Goal: Transaction & Acquisition: Purchase product/service

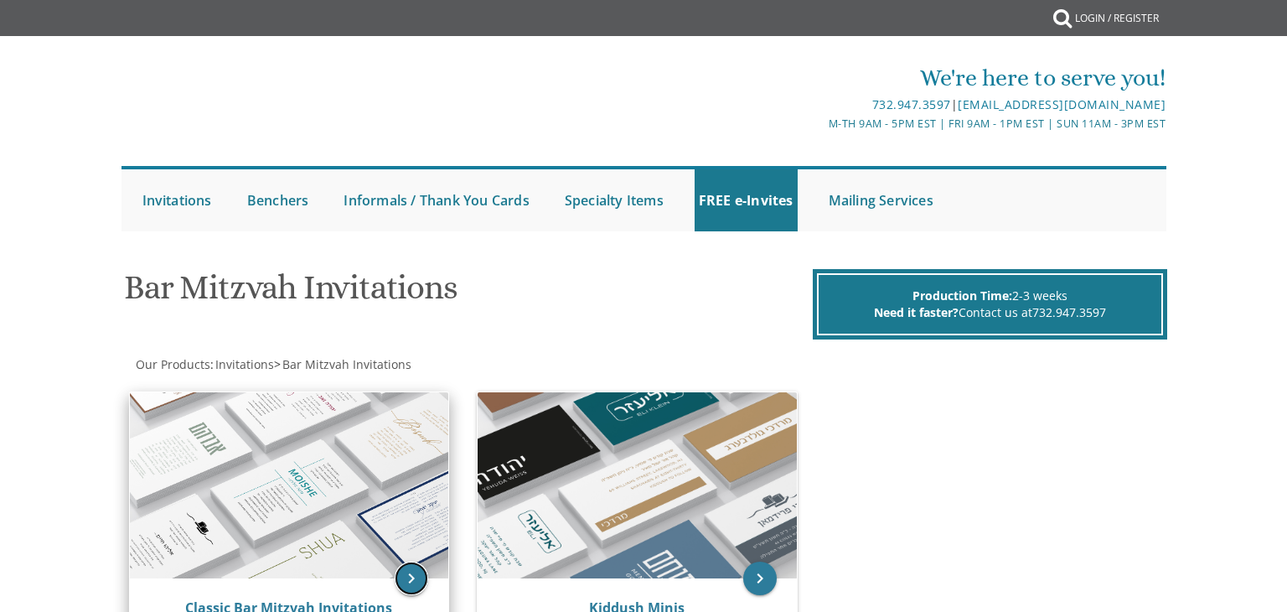
click at [411, 580] on icon "keyboard_arrow_right" at bounding box center [412, 579] width 34 height 34
click at [392, 423] on img at bounding box center [289, 485] width 319 height 186
click at [376, 463] on img at bounding box center [289, 485] width 319 height 186
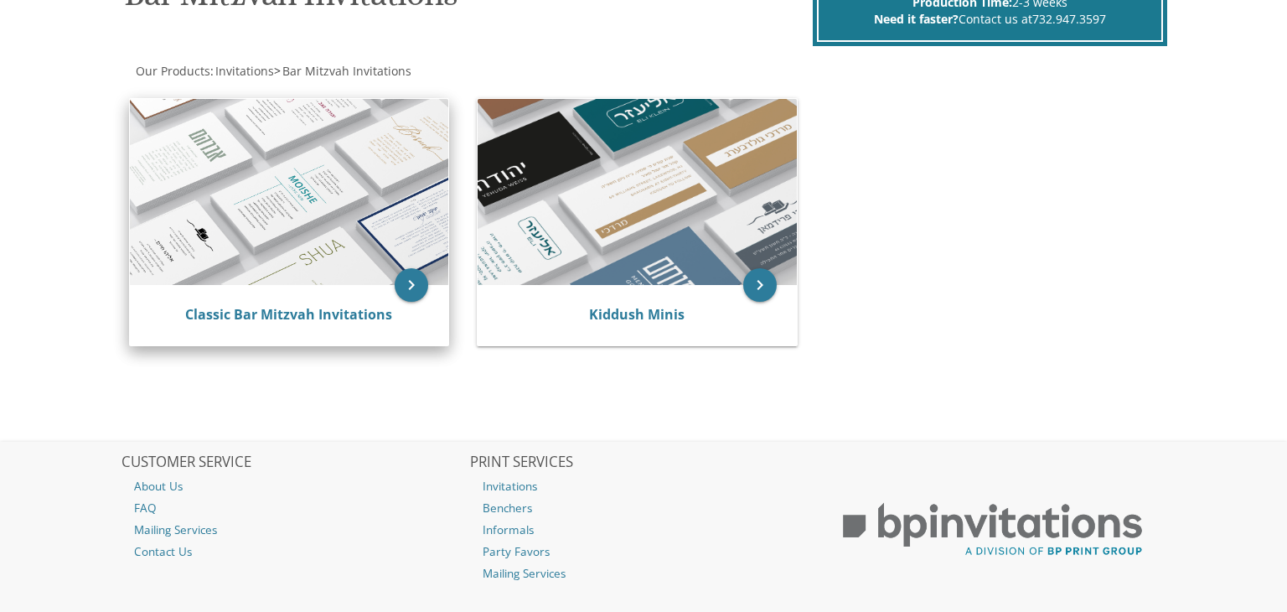
scroll to position [302, 0]
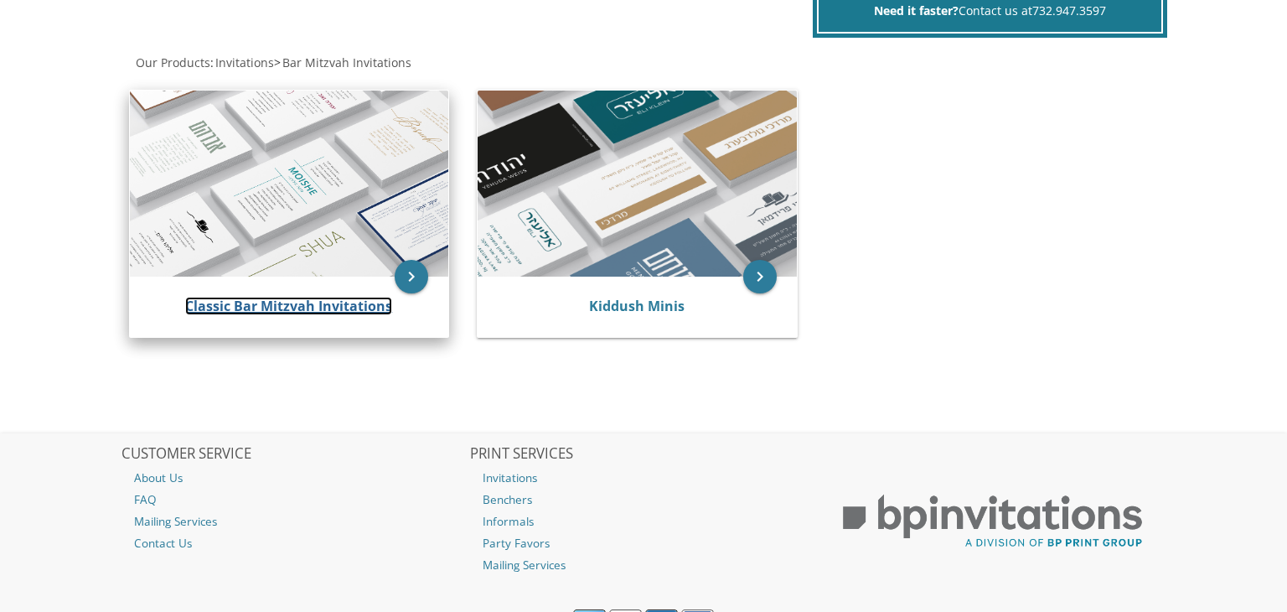
click at [282, 301] on link "Classic Bar Mitzvah Invitations" at bounding box center [288, 306] width 207 height 18
click at [405, 285] on icon "keyboard_arrow_right" at bounding box center [412, 277] width 34 height 34
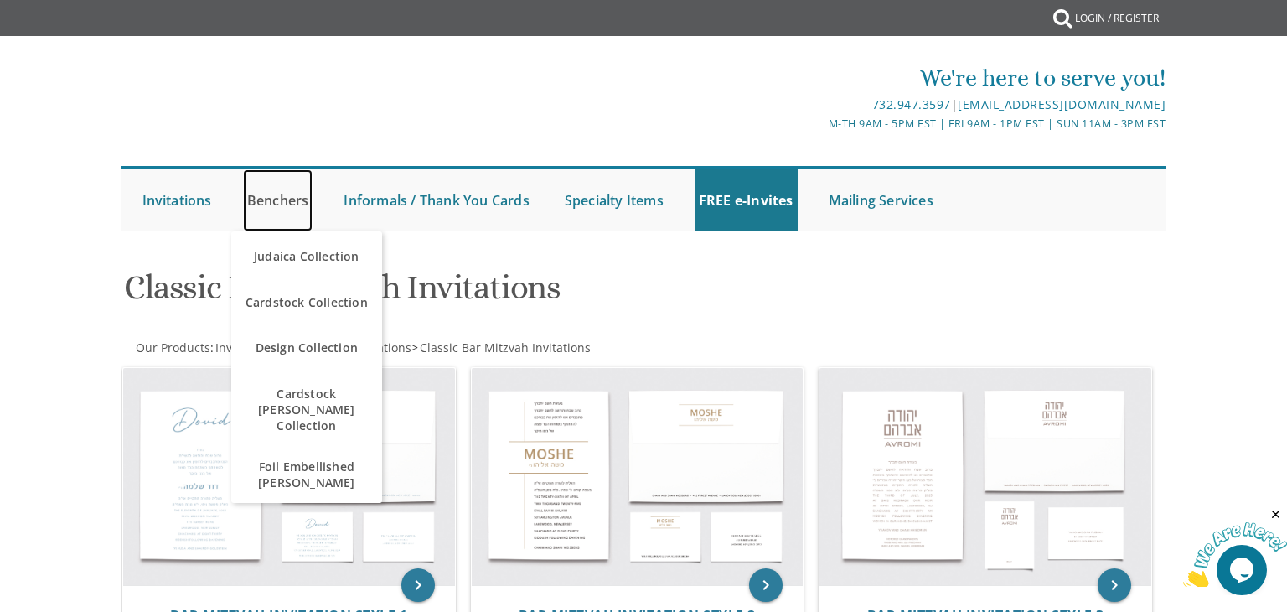
click at [279, 202] on link "Benchers" at bounding box center [278, 200] width 70 height 62
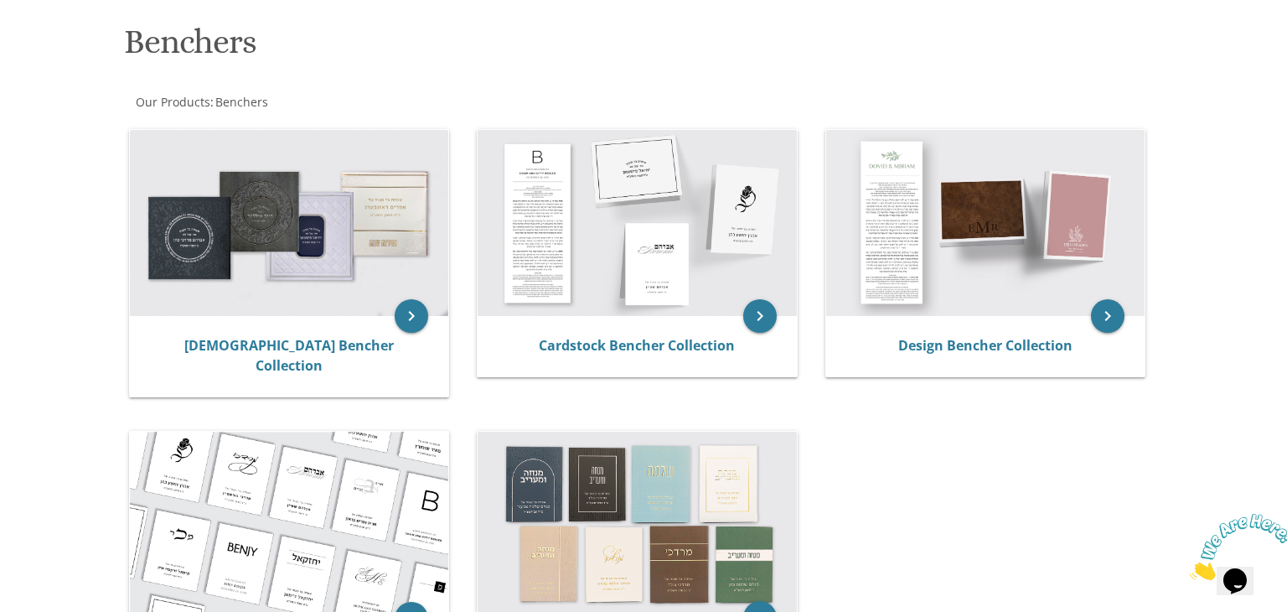
scroll to position [235, 0]
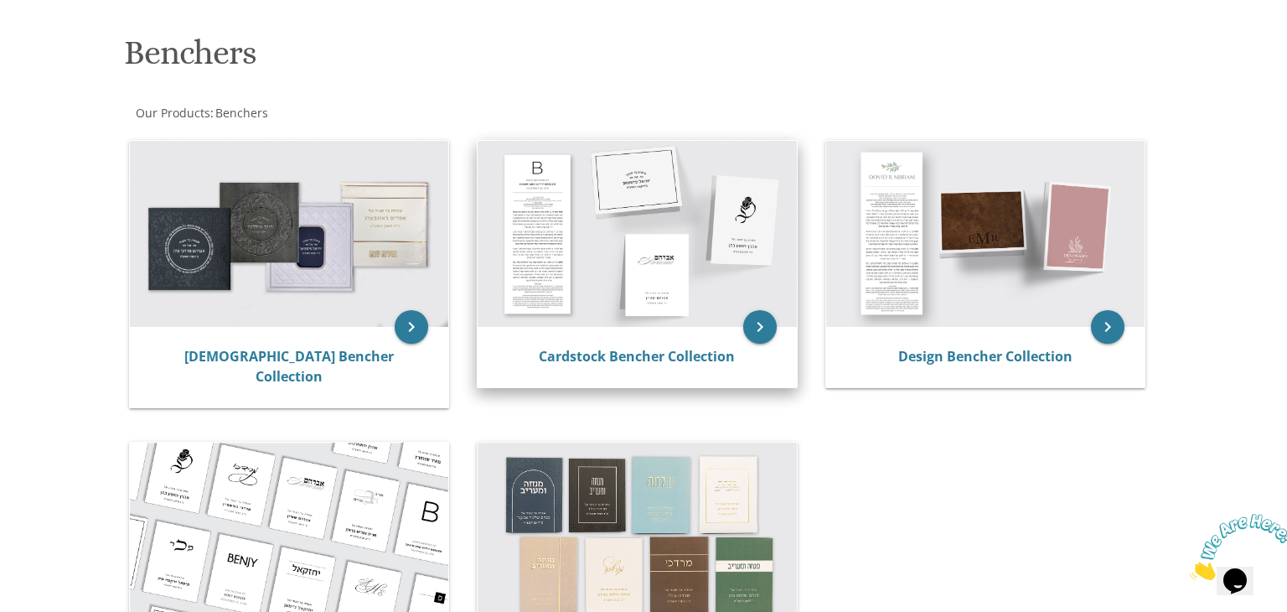
click at [708, 290] on img at bounding box center [637, 234] width 319 height 186
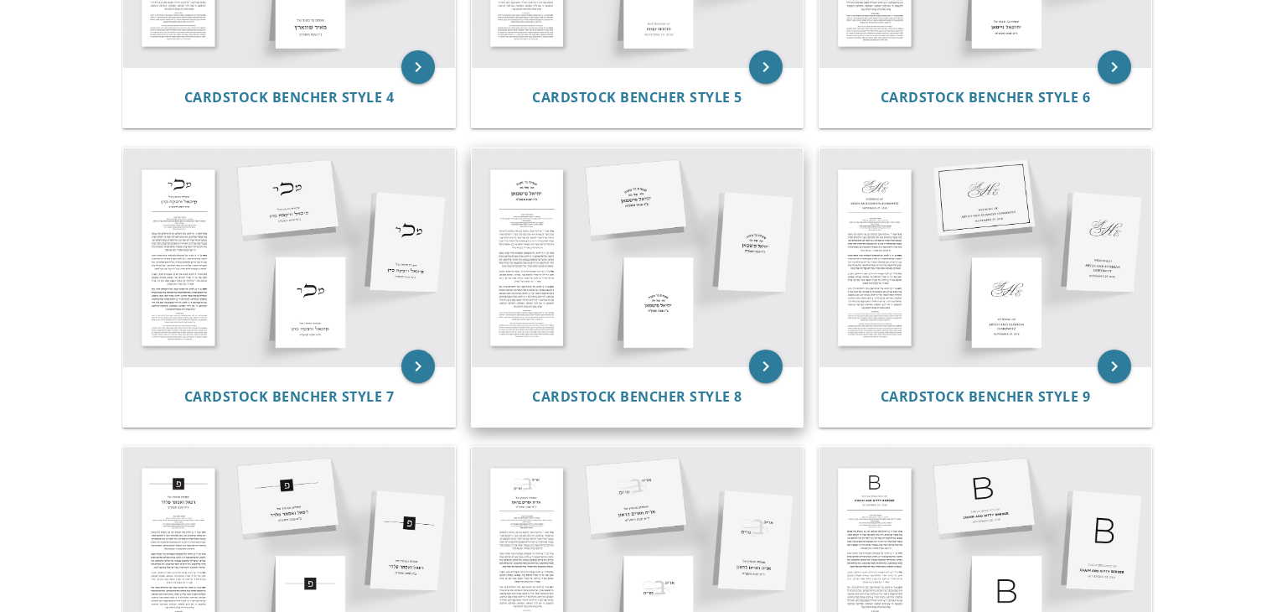
scroll to position [838, 0]
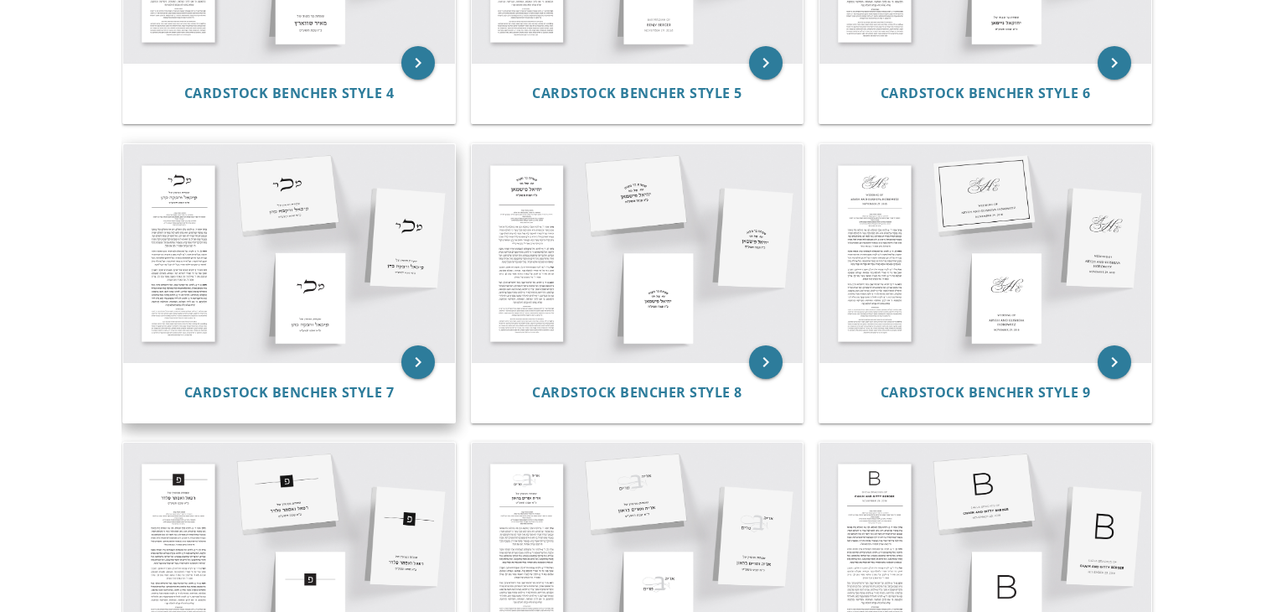
click at [344, 268] on img at bounding box center [289, 253] width 332 height 218
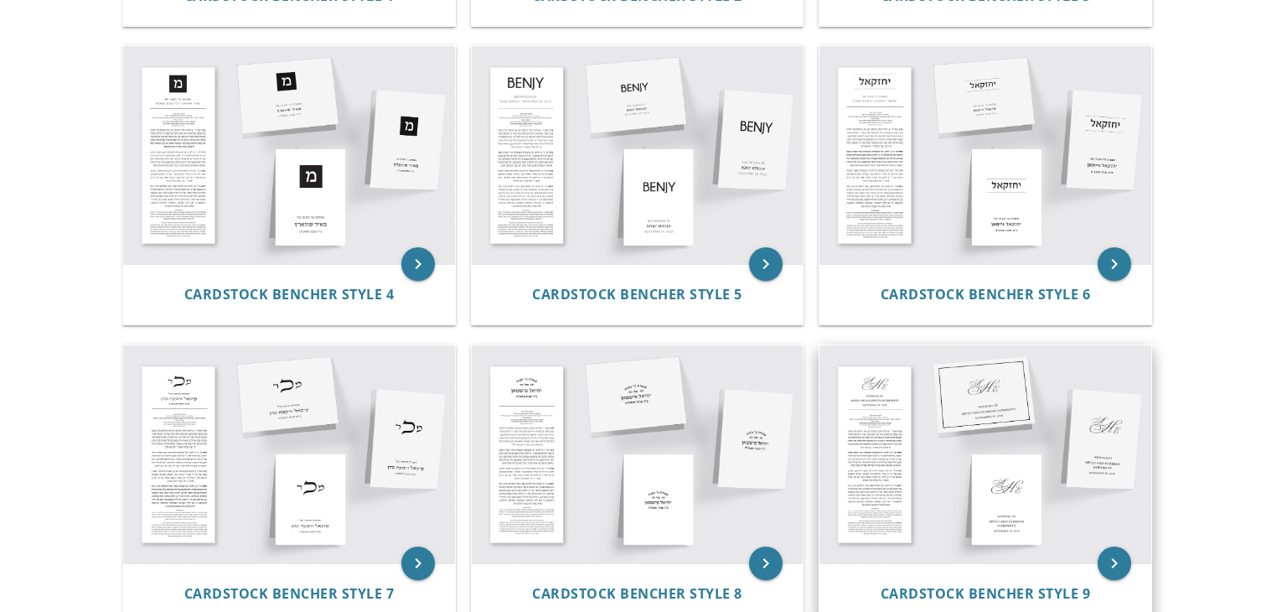
scroll to position [637, 0]
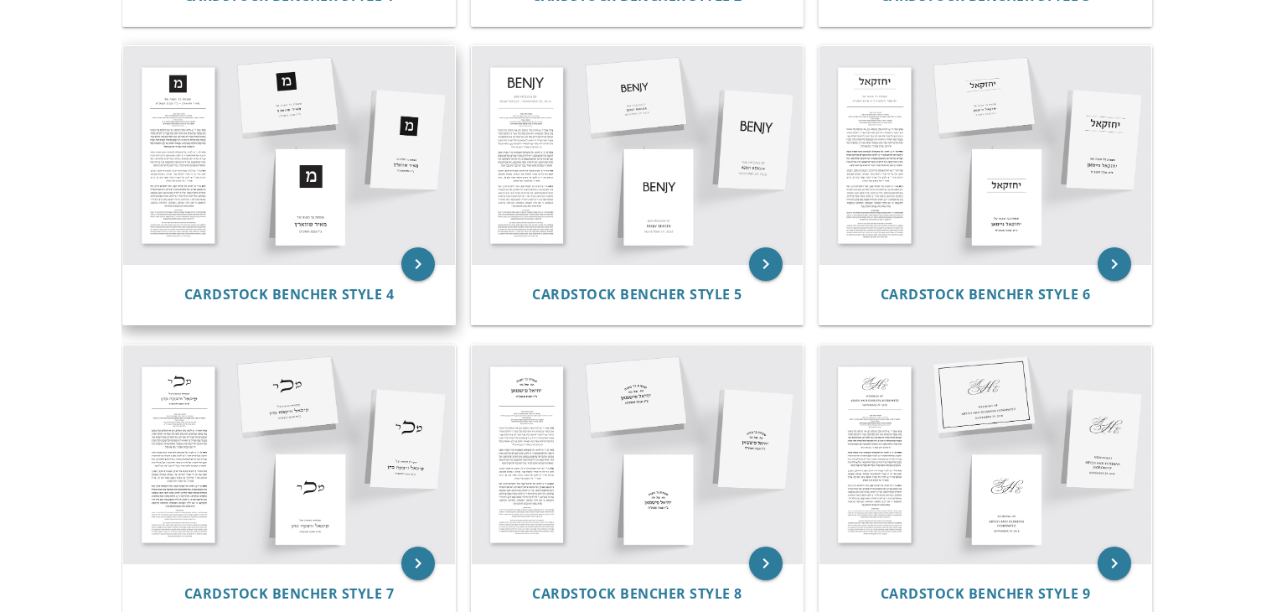
click at [308, 177] on img at bounding box center [289, 155] width 332 height 218
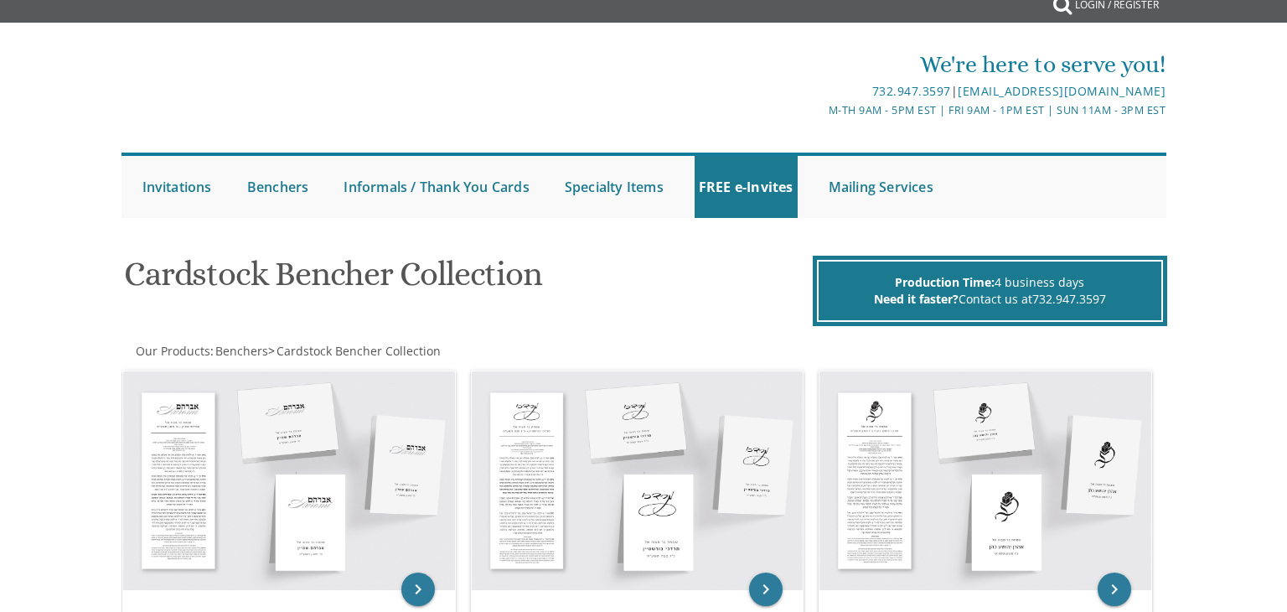
scroll to position [0, 0]
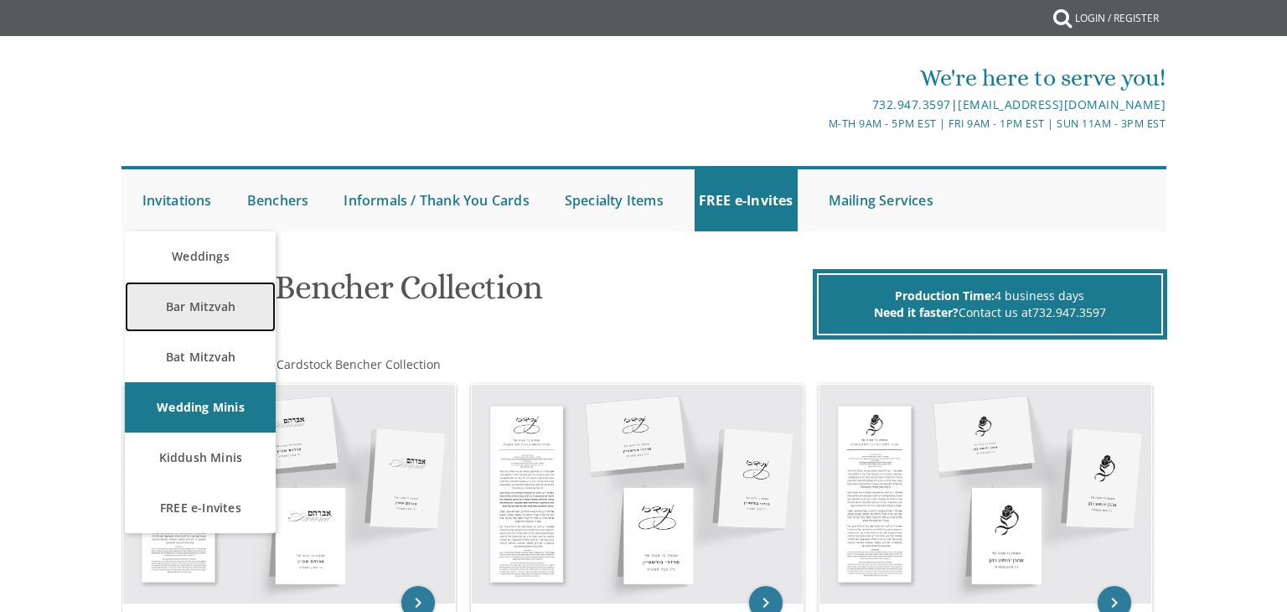
click at [200, 302] on link "Bar Mitzvah" at bounding box center [200, 307] width 151 height 50
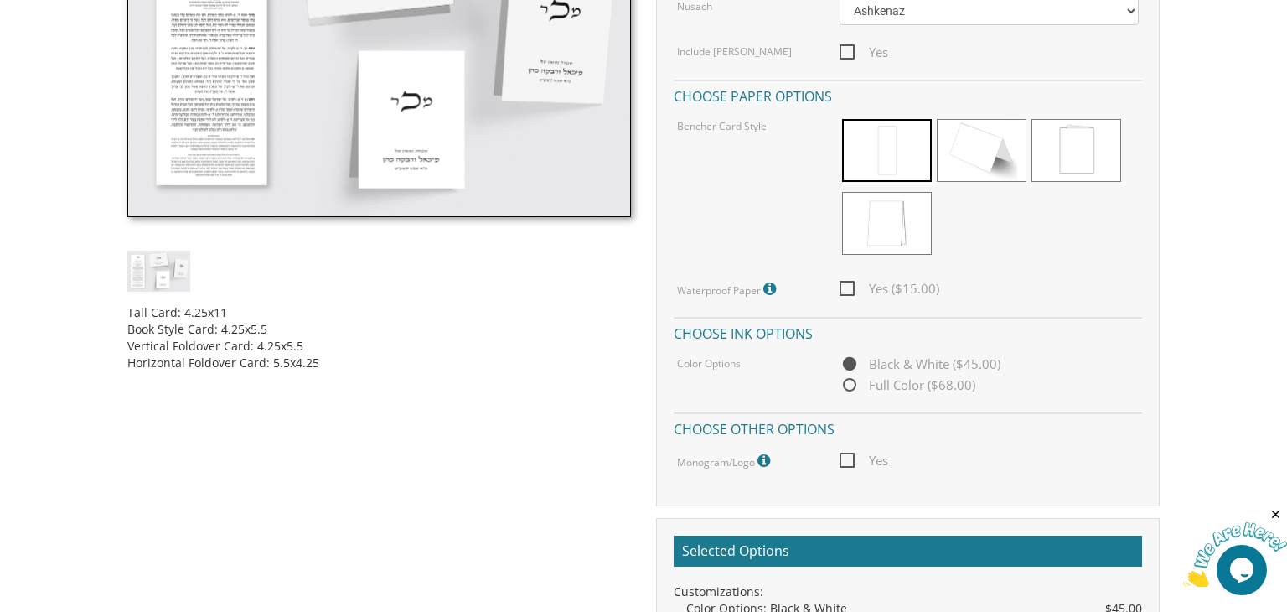
scroll to position [738, 0]
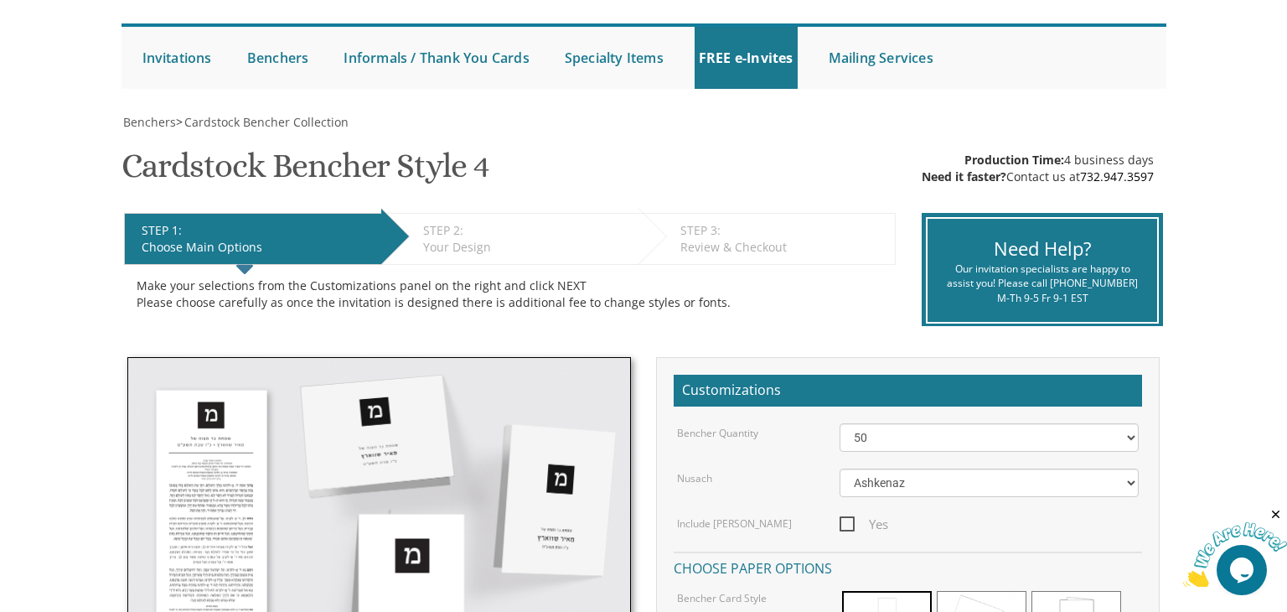
scroll to position [235, 0]
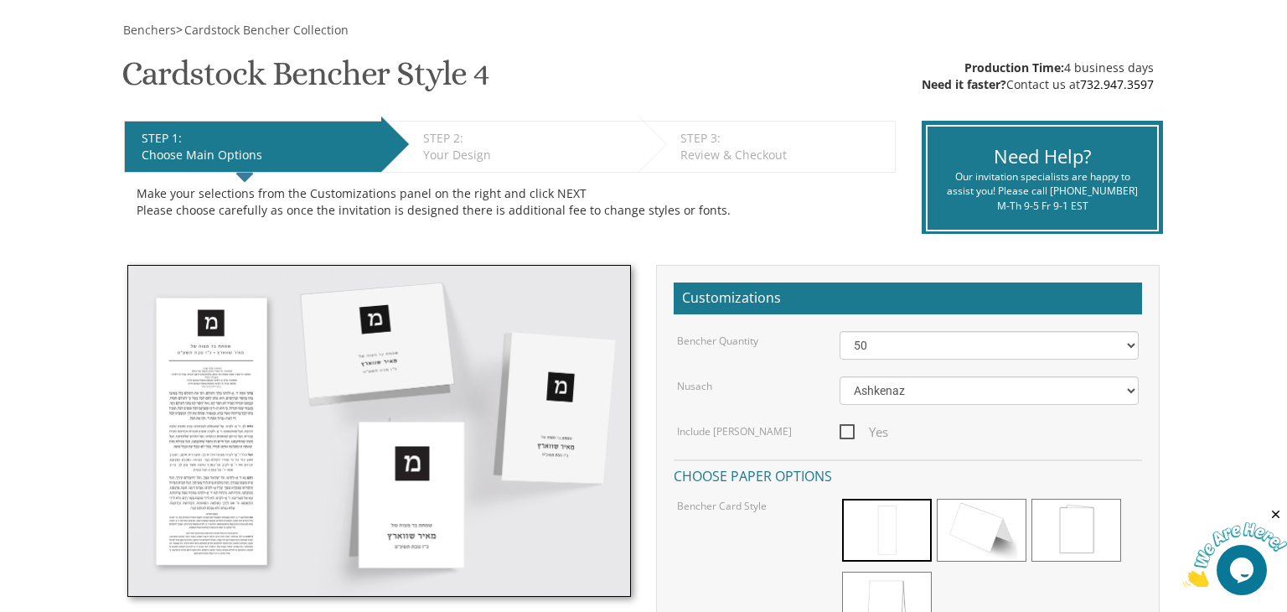
click at [231, 416] on img at bounding box center [379, 431] width 504 height 332
click at [357, 365] on img at bounding box center [379, 431] width 504 height 332
click at [261, 385] on img at bounding box center [379, 431] width 504 height 332
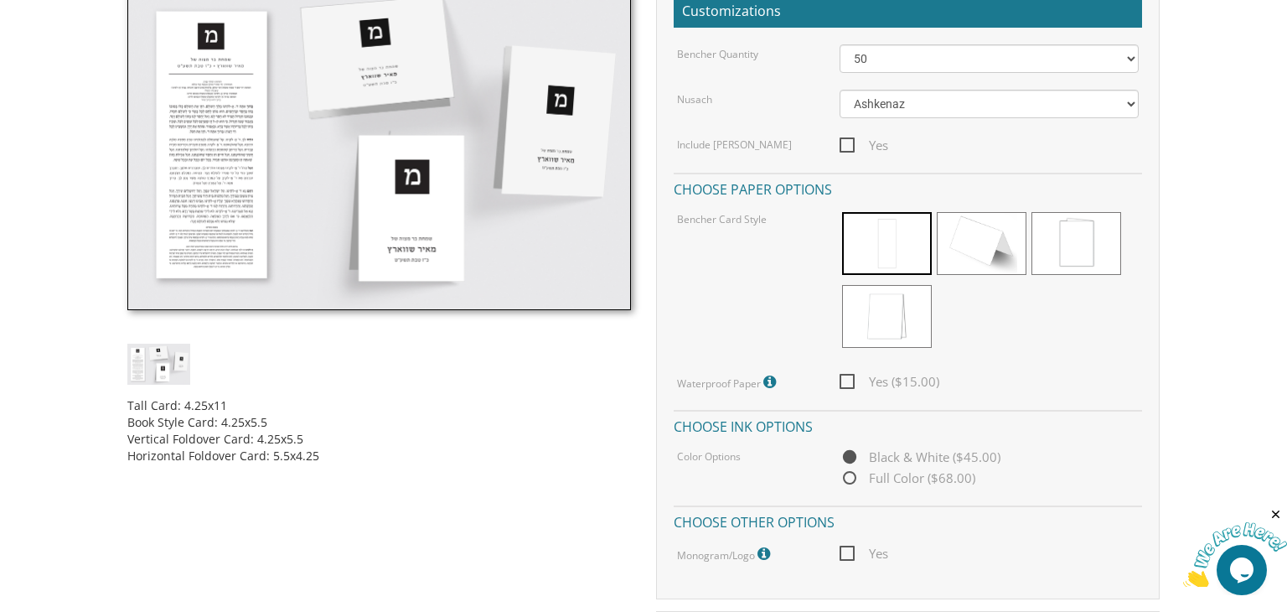
scroll to position [436, 0]
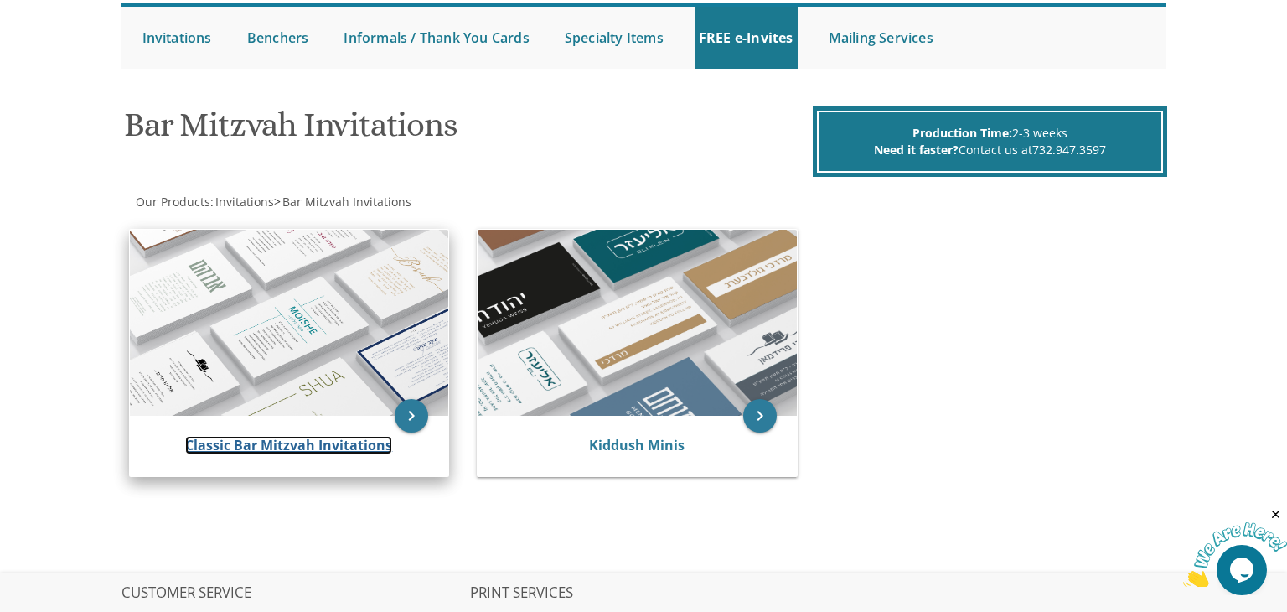
click at [325, 445] on link "Classic Bar Mitzvah Invitations" at bounding box center [288, 445] width 207 height 18
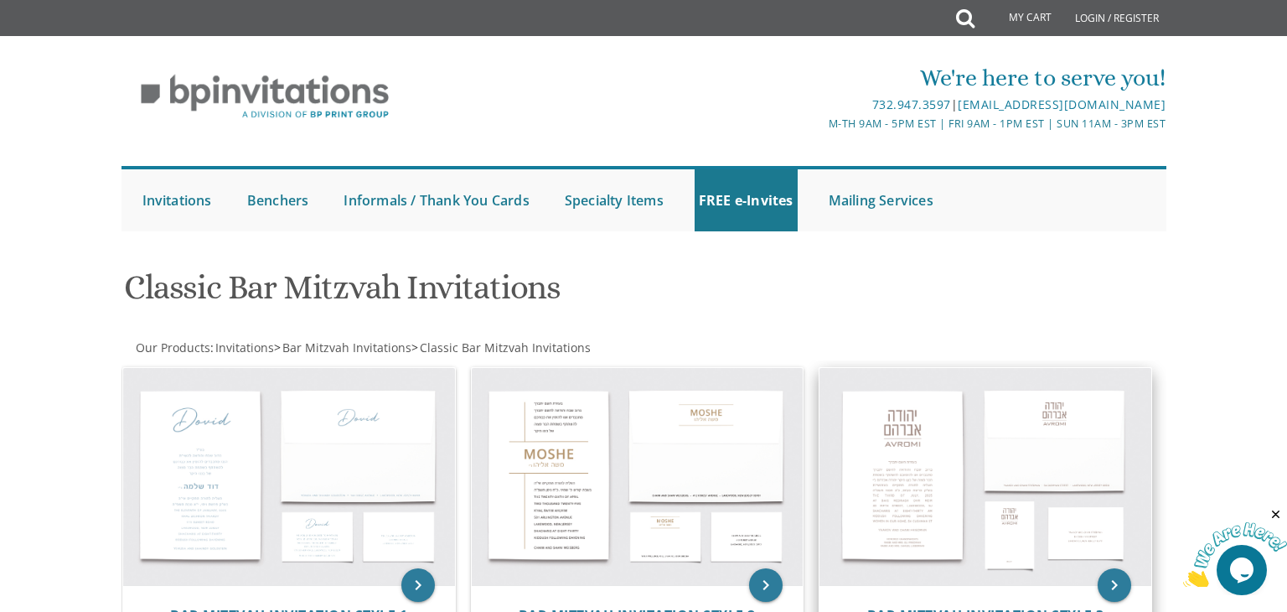
click at [906, 475] on img at bounding box center [986, 477] width 332 height 218
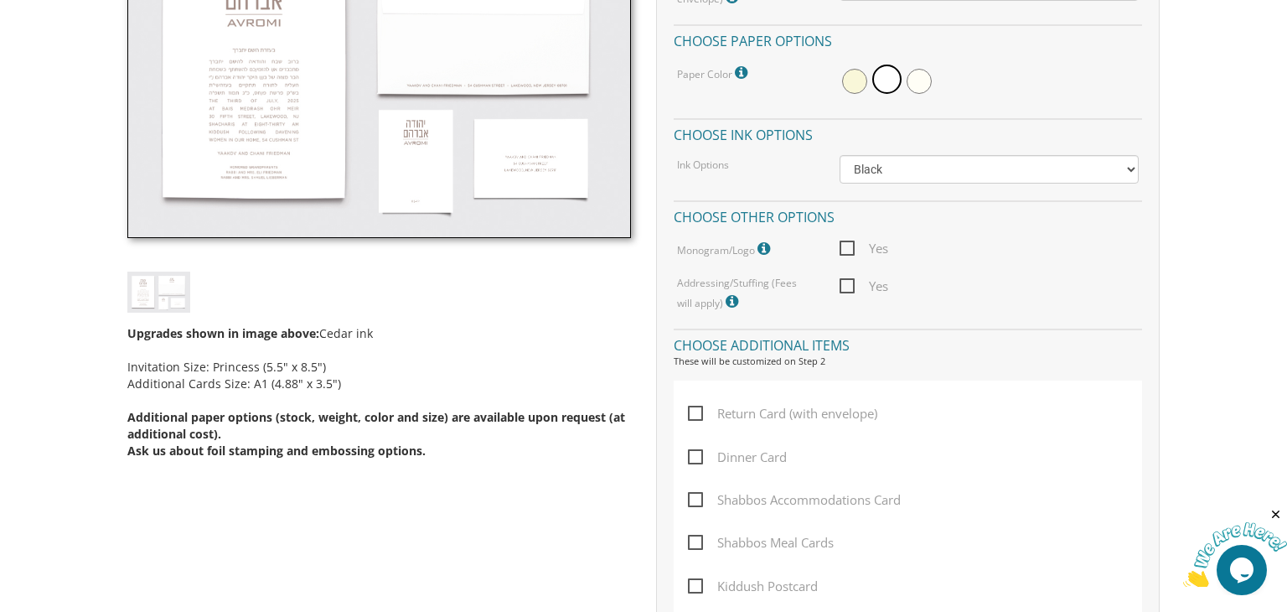
scroll to position [567, 0]
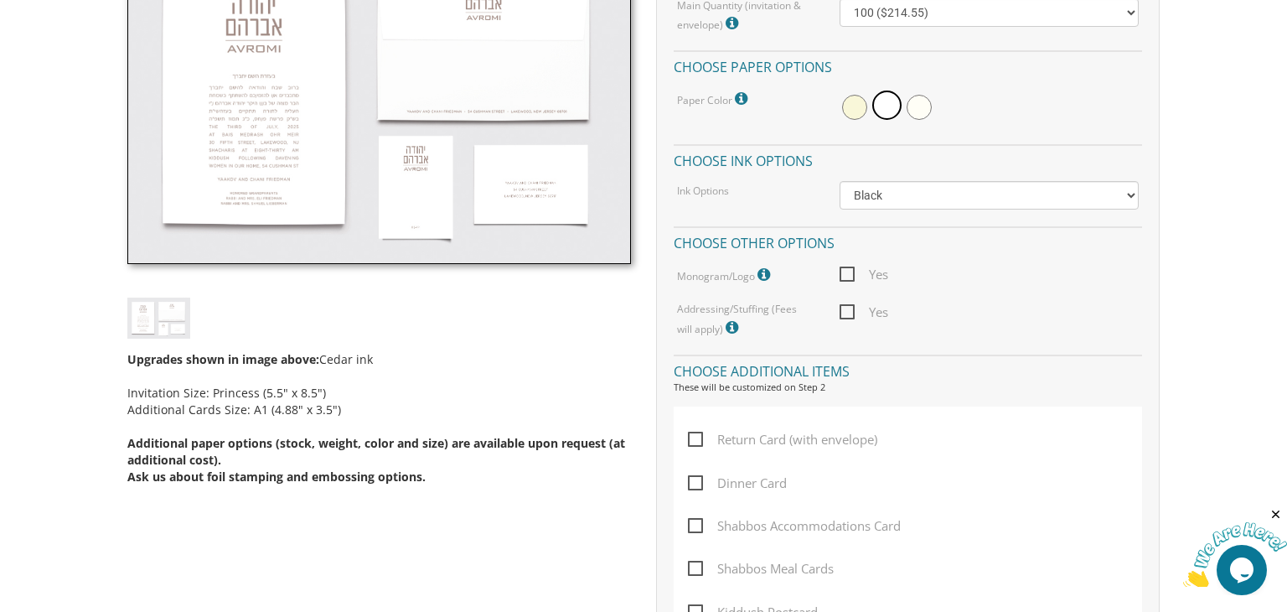
click at [759, 272] on icon at bounding box center [766, 274] width 17 height 15
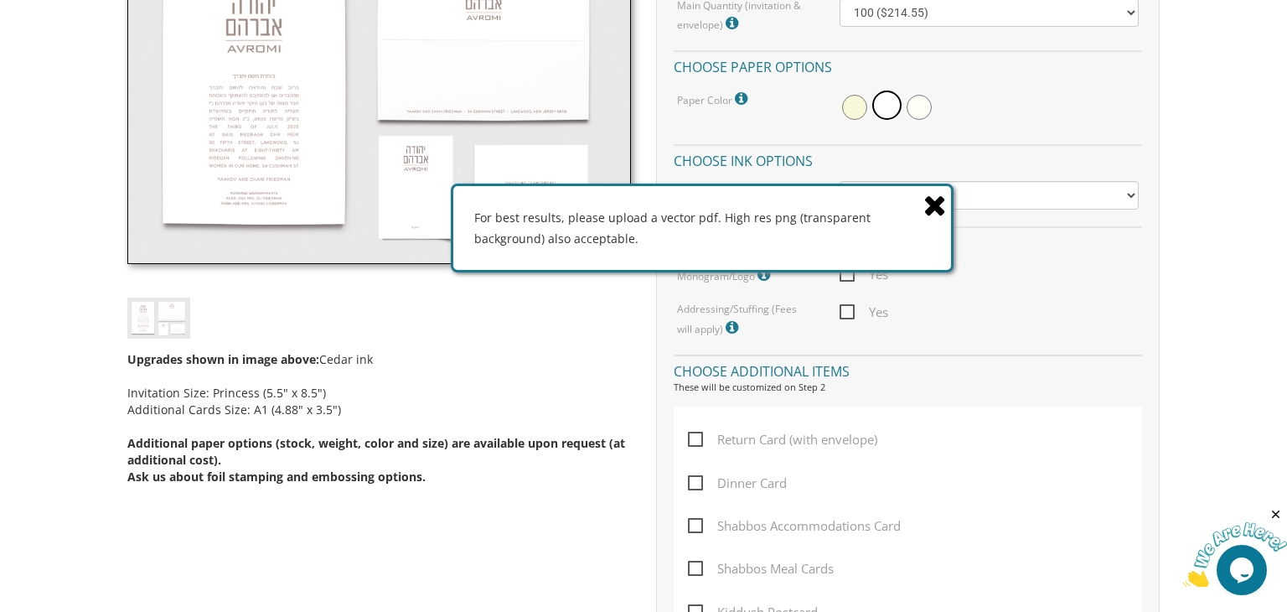
click at [936, 209] on icon at bounding box center [935, 204] width 23 height 29
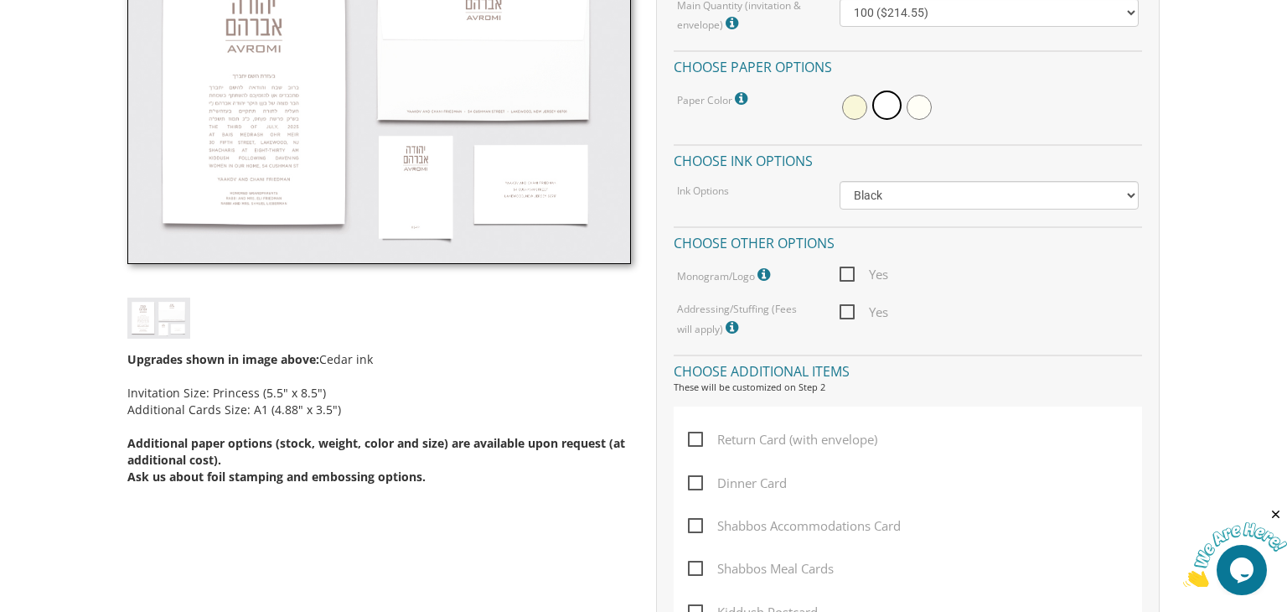
click at [844, 275] on span "Yes" at bounding box center [864, 274] width 49 height 21
click at [844, 275] on input "Yes" at bounding box center [845, 272] width 11 height 11
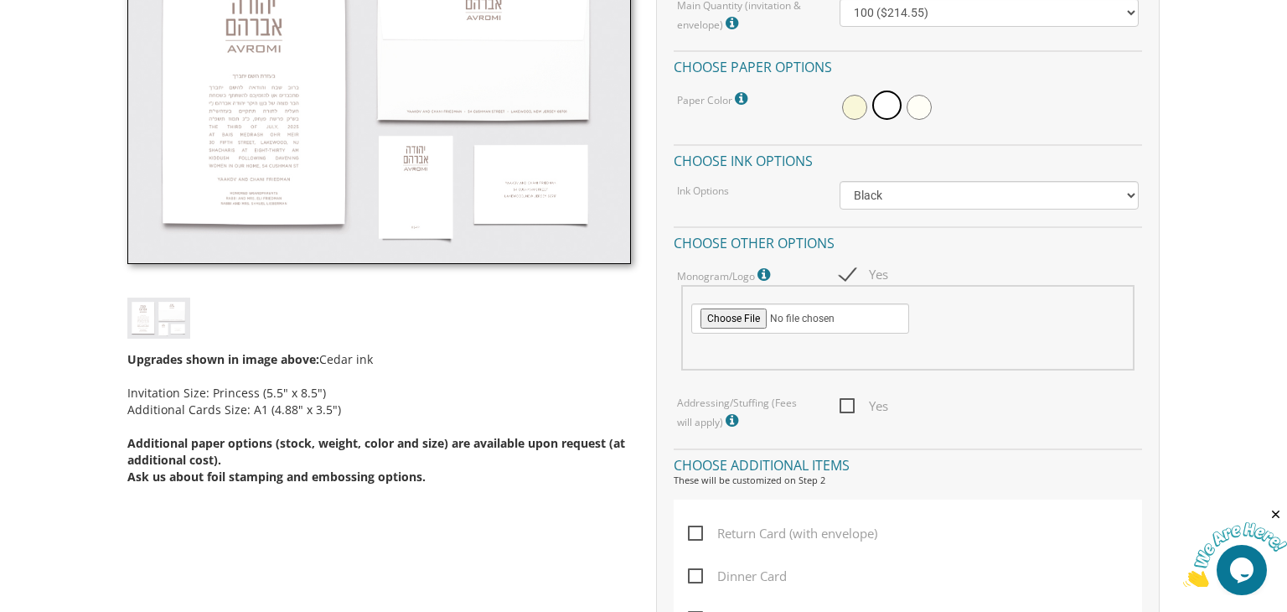
click at [844, 275] on span "Yes" at bounding box center [864, 274] width 49 height 21
click at [844, 275] on input "Yes" at bounding box center [845, 272] width 11 height 11
checkbox input "false"
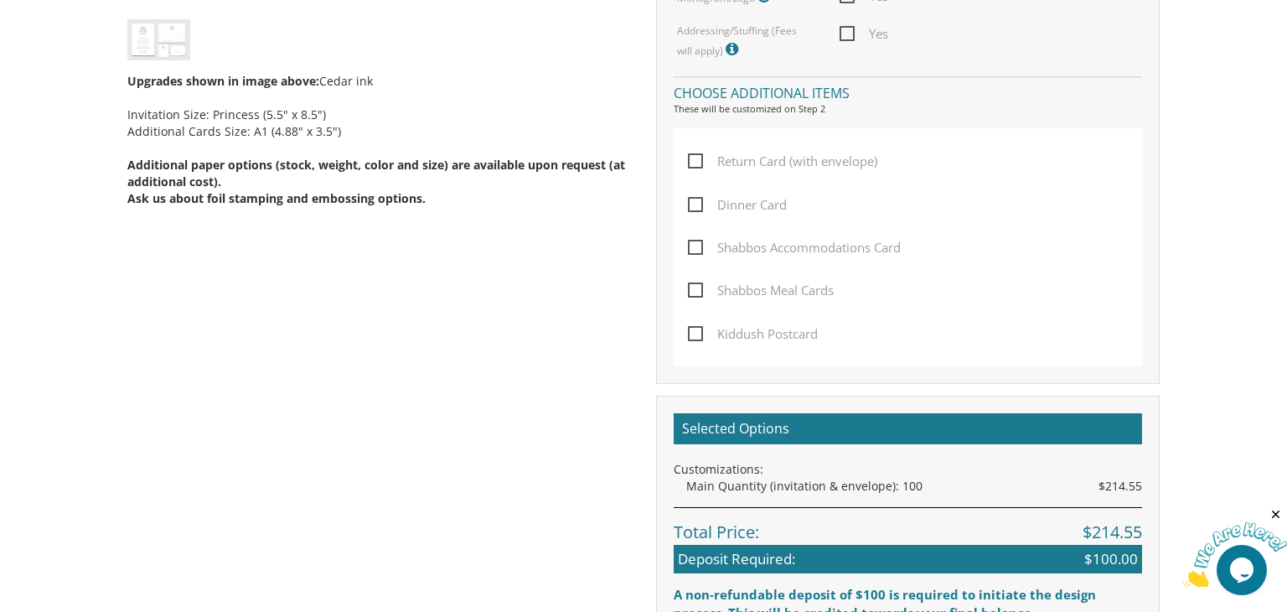
scroll to position [869, 0]
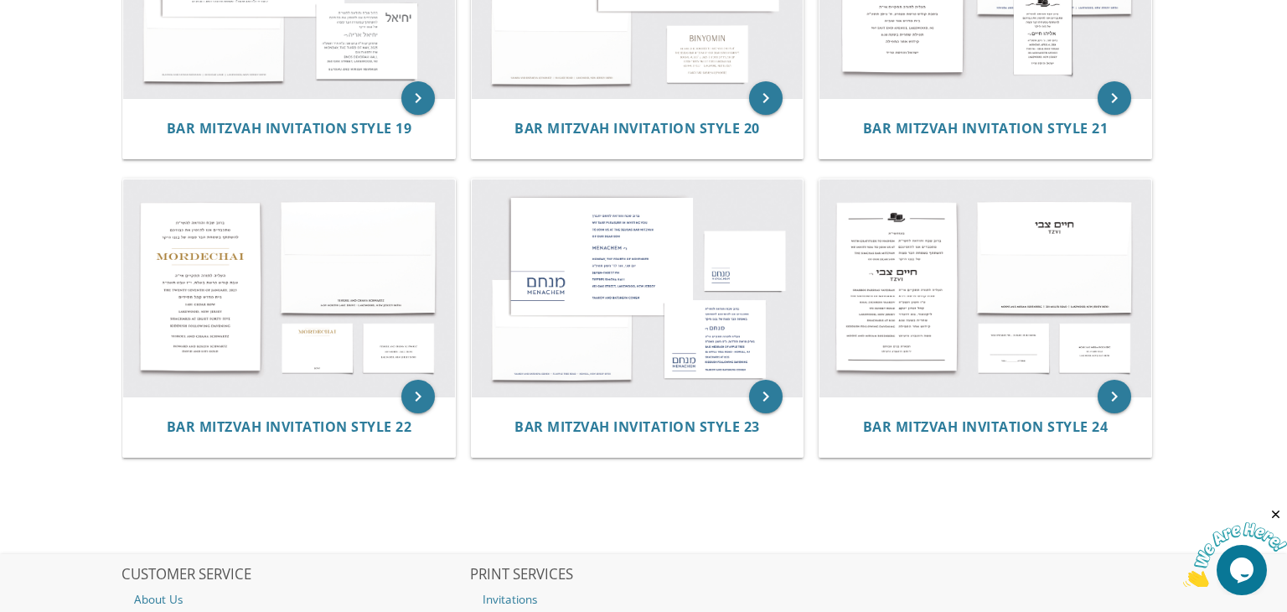
scroll to position [2280, 0]
